Goal: Information Seeking & Learning: Learn about a topic

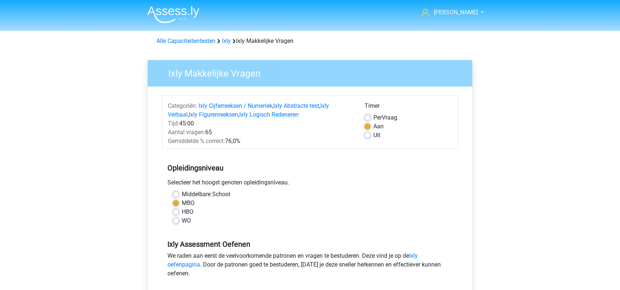
drag, startPoint x: 182, startPoint y: 16, endPoint x: 131, endPoint y: 34, distance: 54.0
drag, startPoint x: 131, startPoint y: 34, endPoint x: 172, endPoint y: 13, distance: 45.7
click at [172, 13] on img at bounding box center [173, 14] width 52 height 17
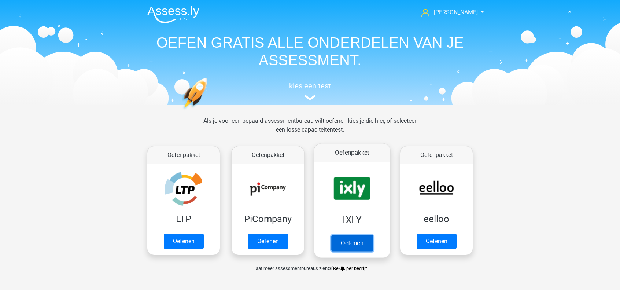
click at [357, 246] on link "Oefenen" at bounding box center [352, 243] width 42 height 16
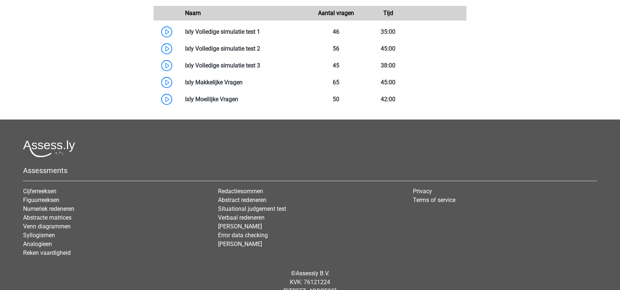
scroll to position [516, 0]
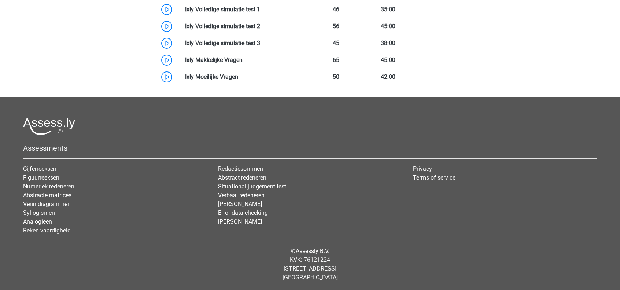
drag, startPoint x: 44, startPoint y: 218, endPoint x: 33, endPoint y: 219, distance: 10.3
click at [31, 219] on link "Analogieen" at bounding box center [37, 221] width 29 height 7
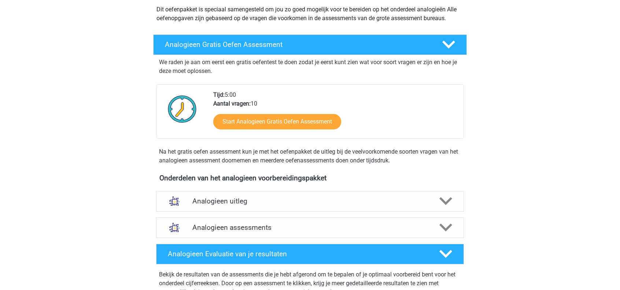
scroll to position [82, 0]
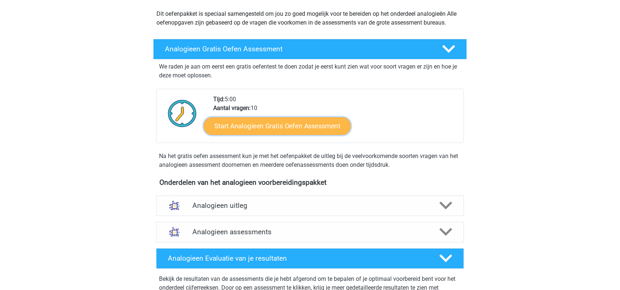
click at [259, 125] on link "Start Analogieen Gratis Oefen Assessment" at bounding box center [277, 126] width 147 height 18
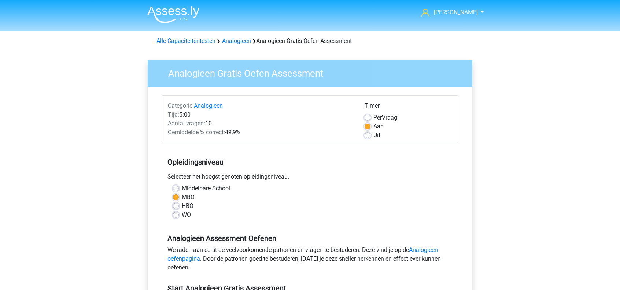
click at [182, 204] on label "HBO" at bounding box center [188, 205] width 12 height 9
click at [174, 204] on input "HBO" at bounding box center [176, 204] width 6 height 7
radio input "true"
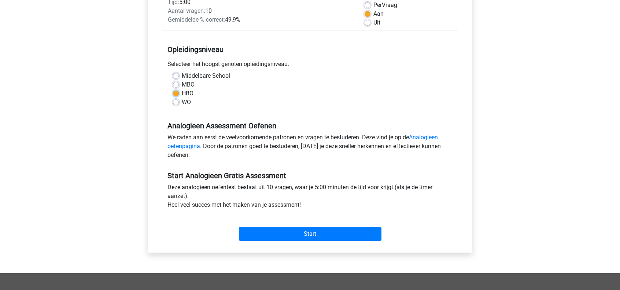
scroll to position [113, 0]
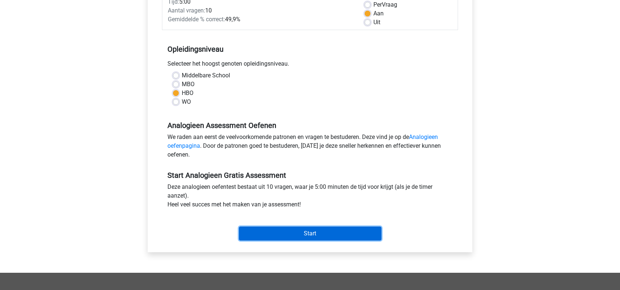
click at [296, 227] on input "Start" at bounding box center [310, 233] width 142 height 14
